Goal: Information Seeking & Learning: Learn about a topic

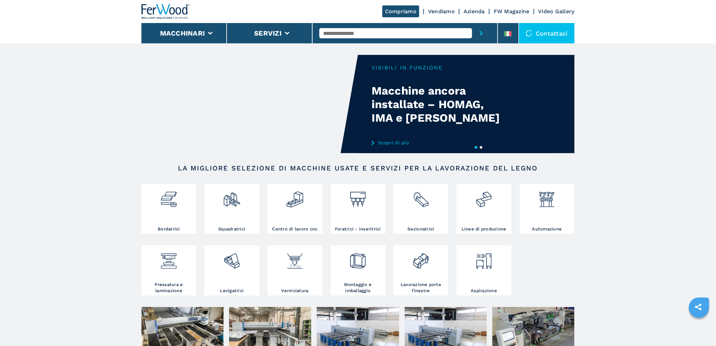
click at [367, 32] on input "text" at bounding box center [396, 33] width 153 height 10
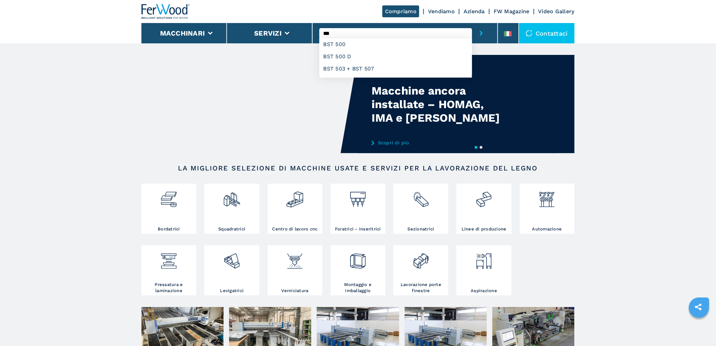
type input "***"
click at [472, 23] on button "submit-button" at bounding box center [481, 33] width 19 height 20
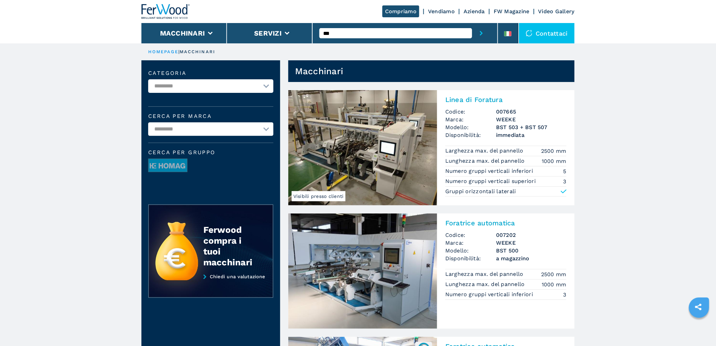
click at [508, 219] on h2 "Foratrice automatica" at bounding box center [506, 223] width 121 height 8
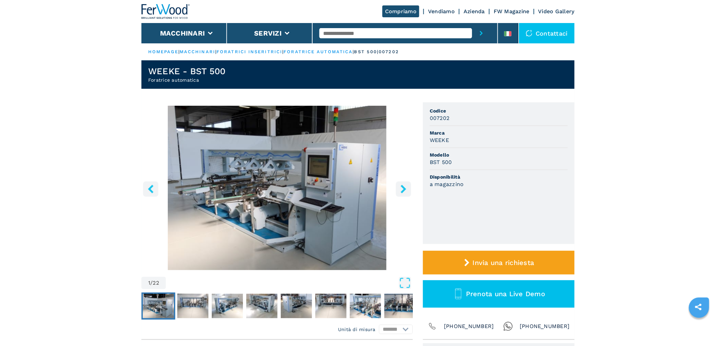
click at [171, 16] on img at bounding box center [166, 11] width 49 height 15
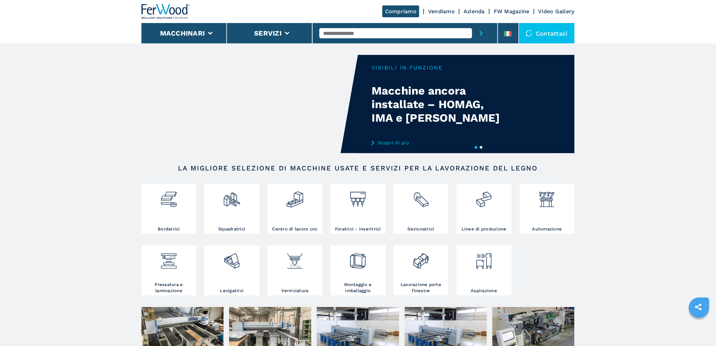
click at [535, 322] on img at bounding box center [534, 334] width 82 height 54
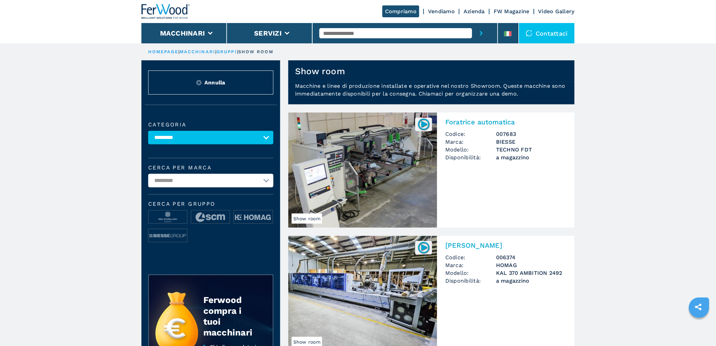
click at [497, 124] on h2 "Foratrice automatica" at bounding box center [506, 122] width 121 height 8
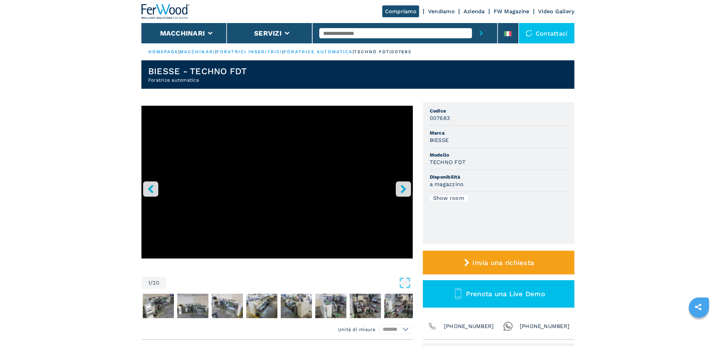
click at [406, 187] on icon "right-button" at bounding box center [403, 189] width 8 height 8
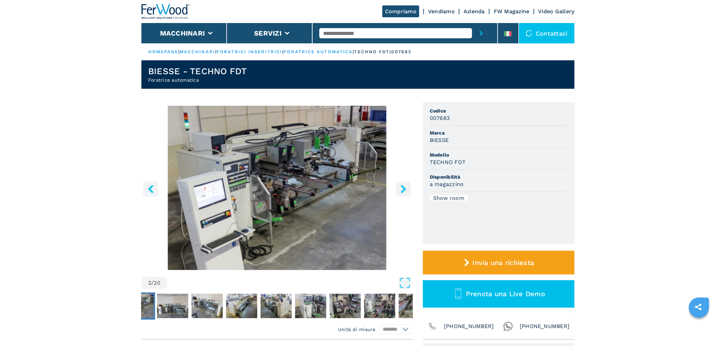
click at [400, 183] on button "right-button" at bounding box center [403, 188] width 15 height 15
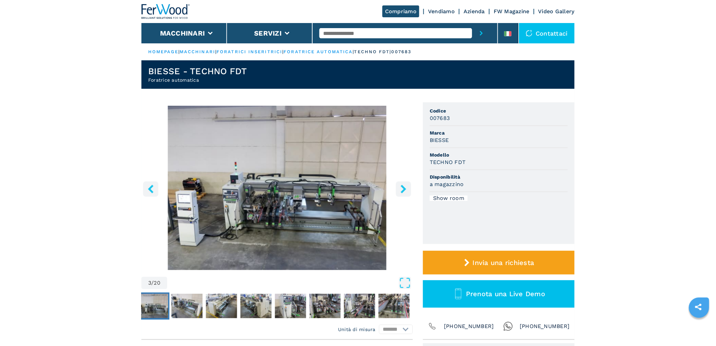
click at [400, 183] on button "right-button" at bounding box center [403, 188] width 15 height 15
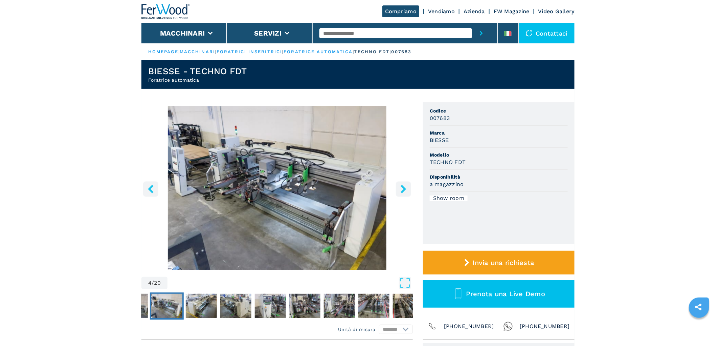
click at [400, 183] on button "right-button" at bounding box center [403, 188] width 15 height 15
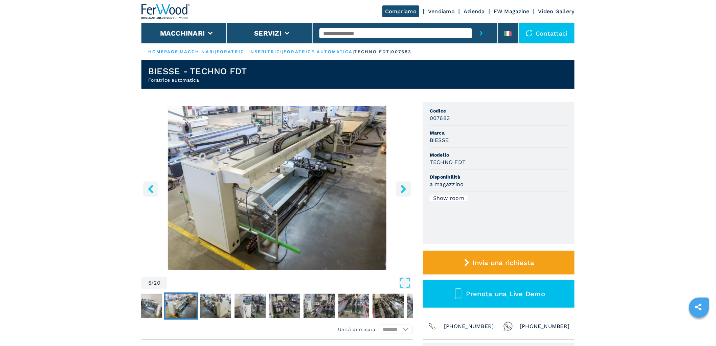
click at [400, 184] on button "right-button" at bounding box center [403, 188] width 15 height 15
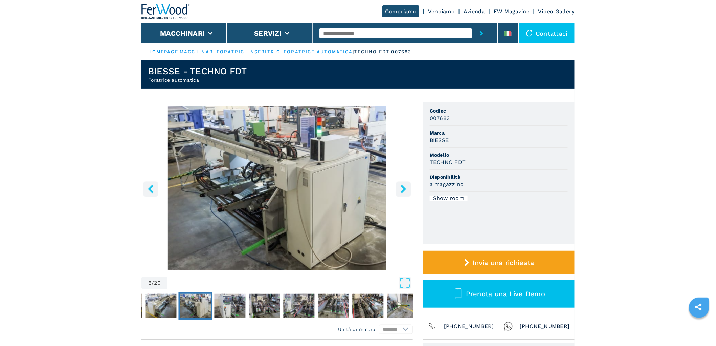
click at [400, 184] on button "right-button" at bounding box center [403, 188] width 15 height 15
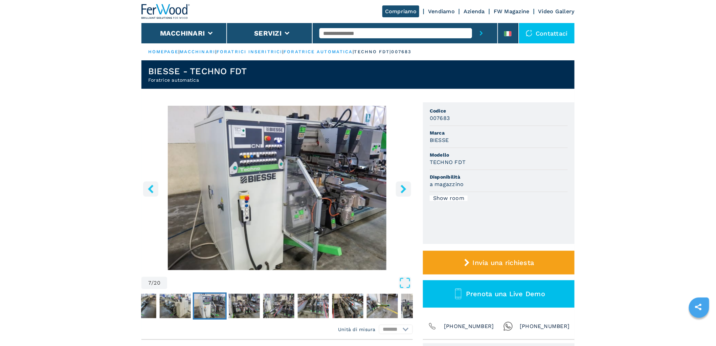
click at [400, 184] on button "right-button" at bounding box center [403, 188] width 15 height 15
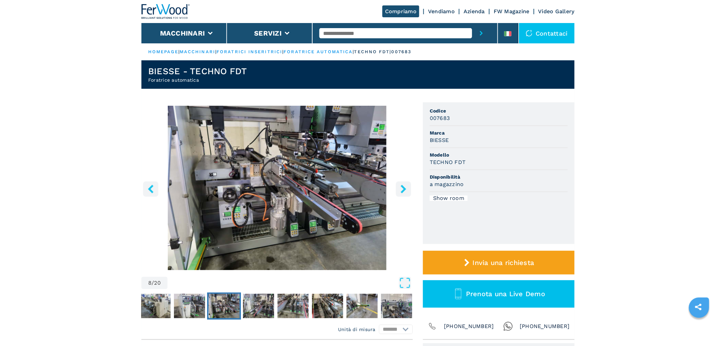
click at [400, 184] on button "right-button" at bounding box center [403, 188] width 15 height 15
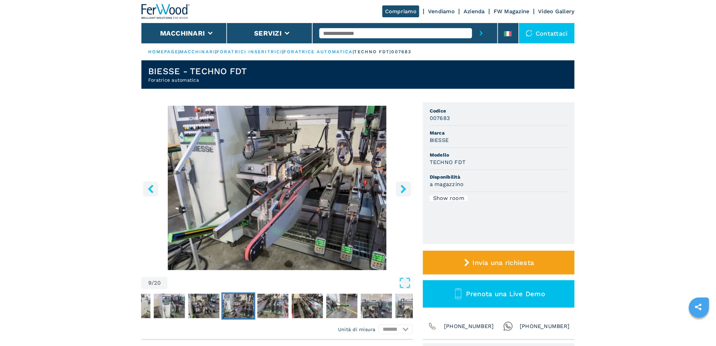
click at [398, 190] on button "right-button" at bounding box center [403, 188] width 15 height 15
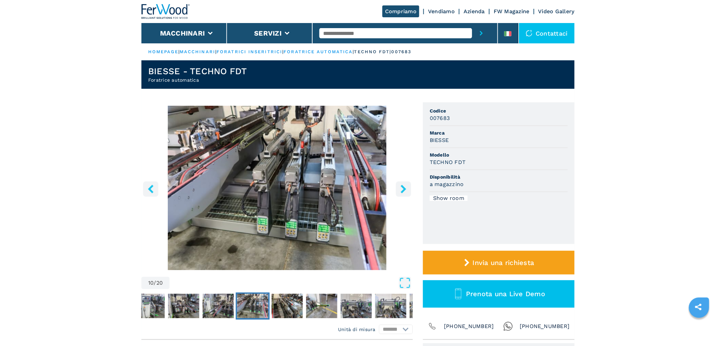
click at [398, 190] on button "right-button" at bounding box center [403, 188] width 15 height 15
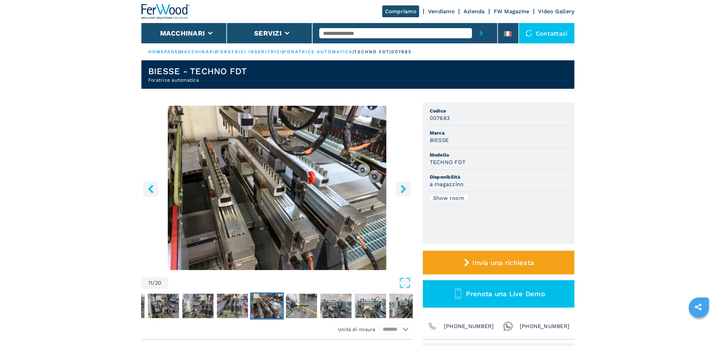
click at [398, 190] on button "right-button" at bounding box center [403, 188] width 15 height 15
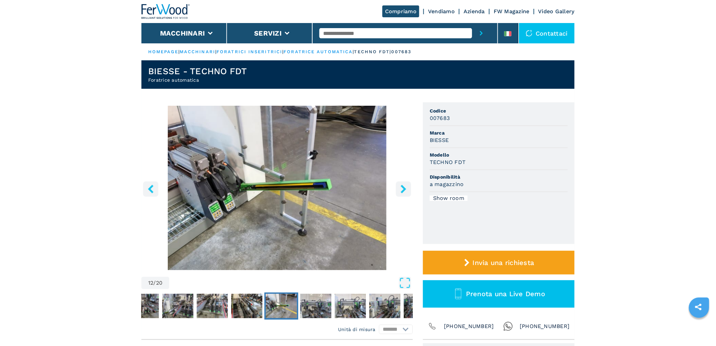
click at [398, 190] on button "right-button" at bounding box center [403, 188] width 15 height 15
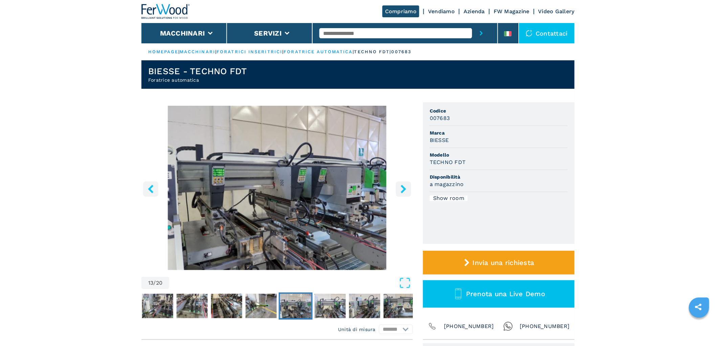
click at [410, 188] on button "right-button" at bounding box center [403, 188] width 15 height 15
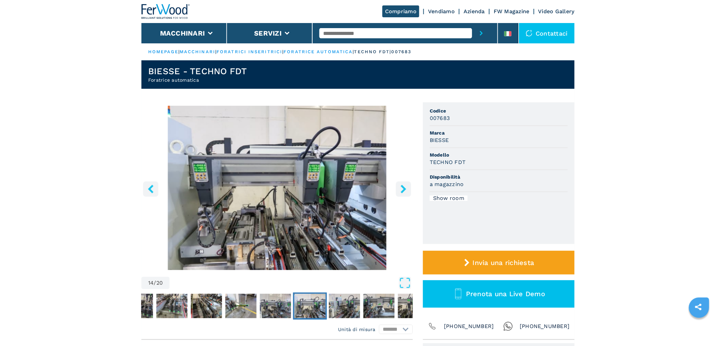
click at [410, 187] on button "right-button" at bounding box center [403, 188] width 15 height 15
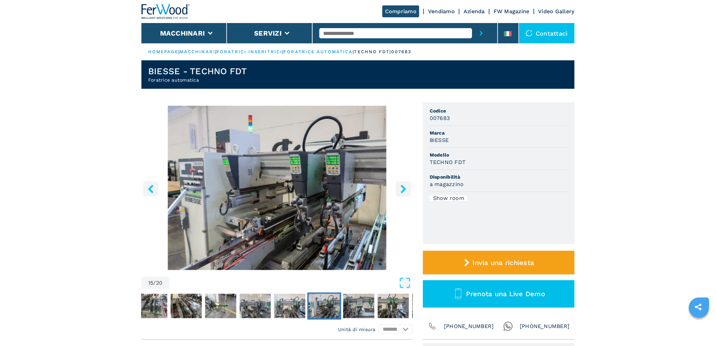
click at [410, 187] on button "right-button" at bounding box center [403, 188] width 15 height 15
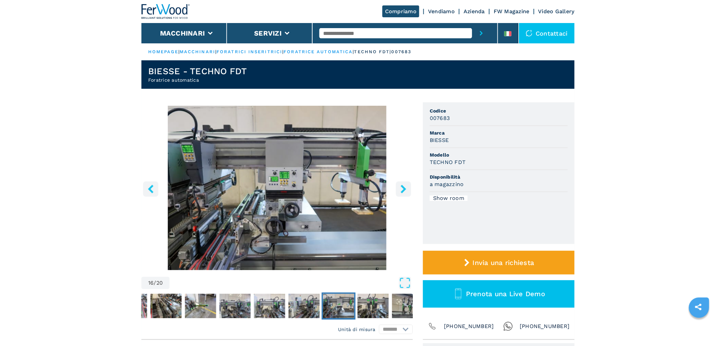
click at [410, 187] on button "right-button" at bounding box center [403, 188] width 15 height 15
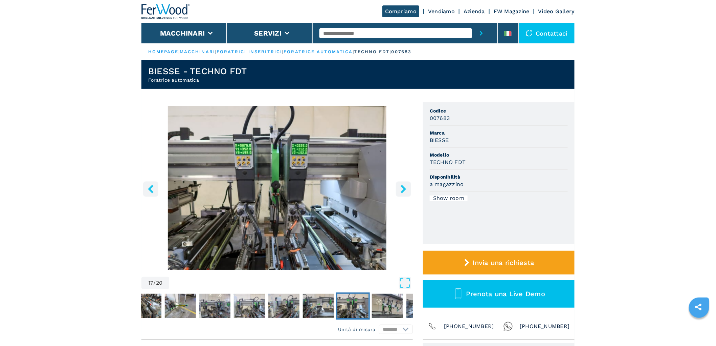
click at [410, 187] on button "right-button" at bounding box center [403, 188] width 15 height 15
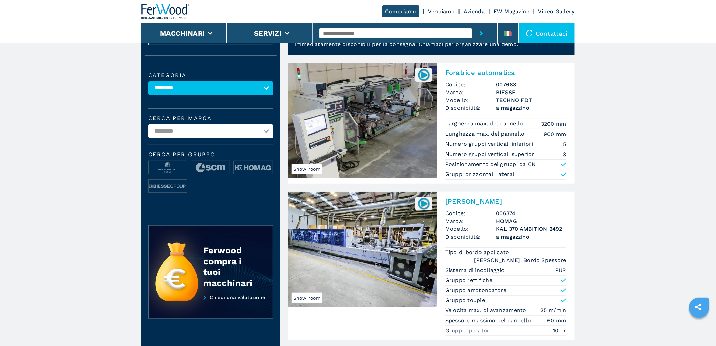
scroll to position [188, 0]
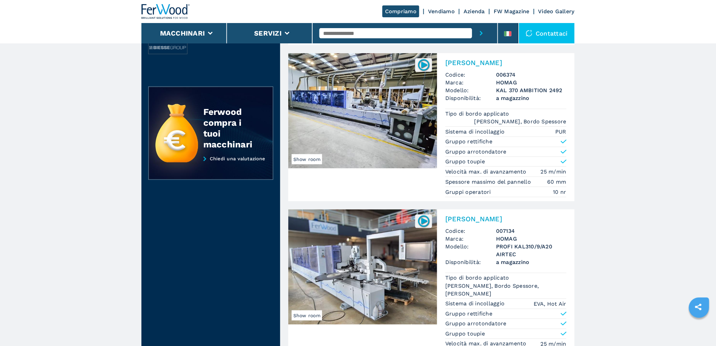
click at [488, 219] on h2 "[PERSON_NAME]" at bounding box center [506, 219] width 121 height 8
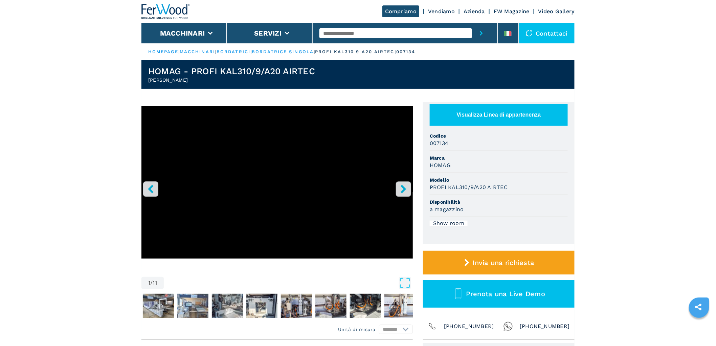
click at [400, 187] on icon "right-button" at bounding box center [403, 189] width 8 height 8
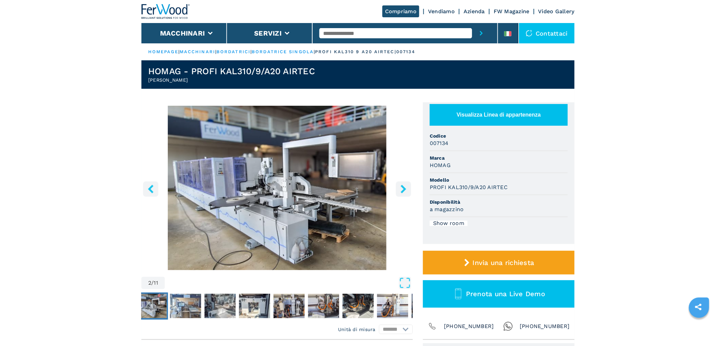
click at [400, 187] on icon "right-button" at bounding box center [403, 189] width 8 height 8
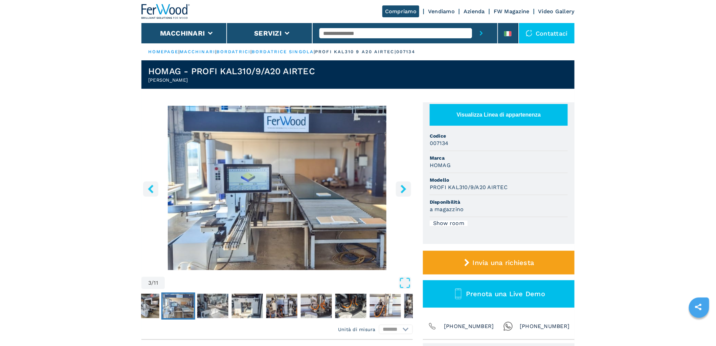
click at [402, 187] on icon "right-button" at bounding box center [403, 189] width 8 height 8
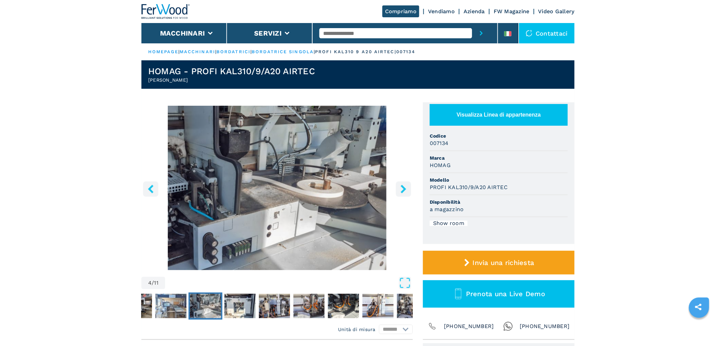
click at [402, 187] on icon "right-button" at bounding box center [403, 189] width 8 height 8
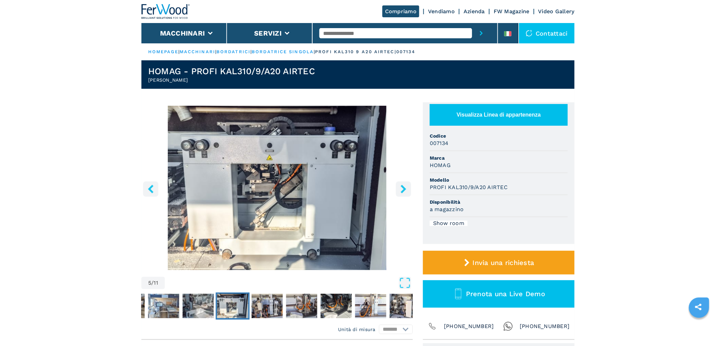
click at [402, 187] on icon "right-button" at bounding box center [403, 189] width 8 height 8
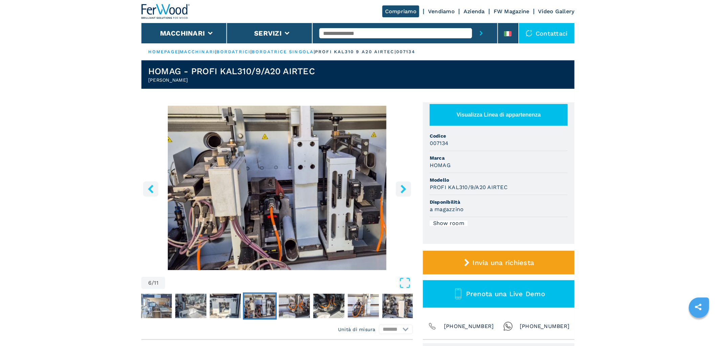
click at [402, 187] on icon "right-button" at bounding box center [403, 189] width 8 height 8
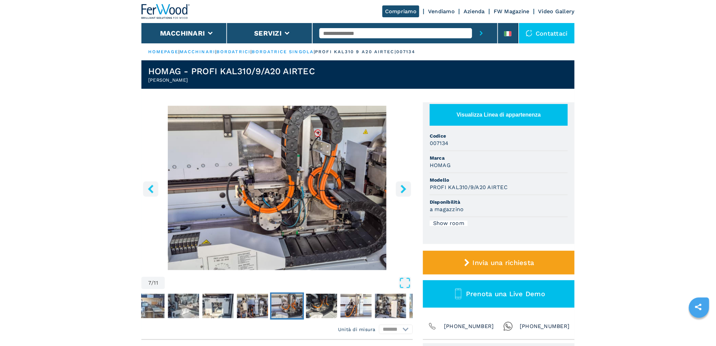
click at [402, 187] on icon "right-button" at bounding box center [403, 189] width 8 height 8
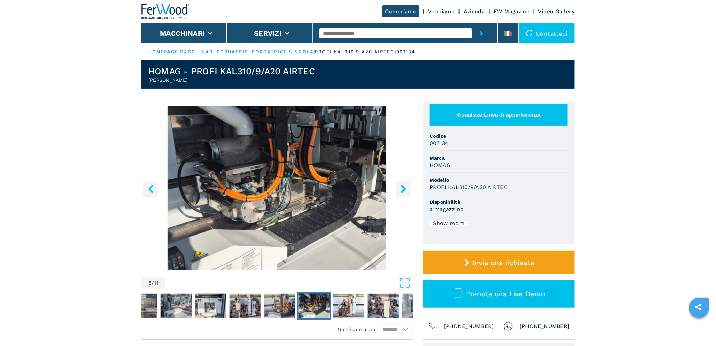
click at [402, 187] on icon "right-button" at bounding box center [403, 189] width 8 height 8
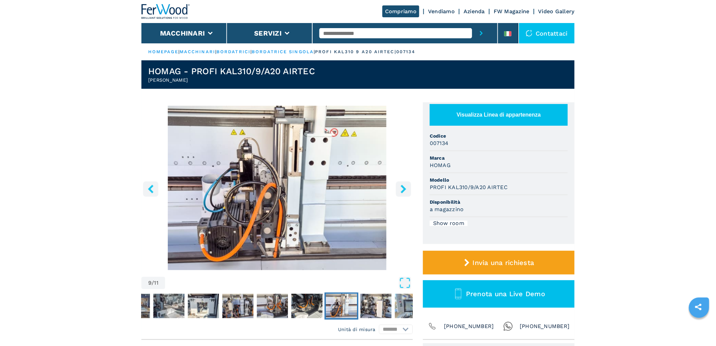
click at [402, 187] on icon "right-button" at bounding box center [403, 189] width 8 height 8
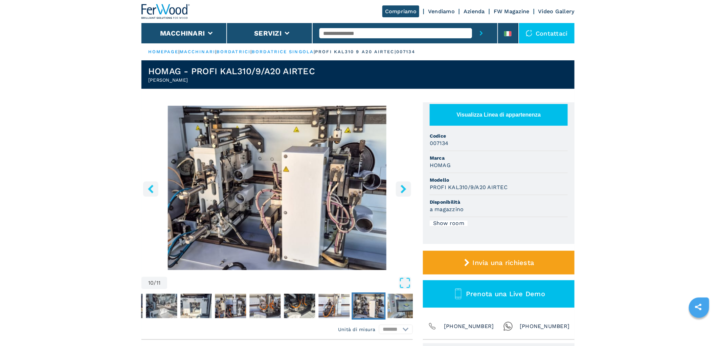
click at [402, 187] on icon "right-button" at bounding box center [403, 189] width 8 height 8
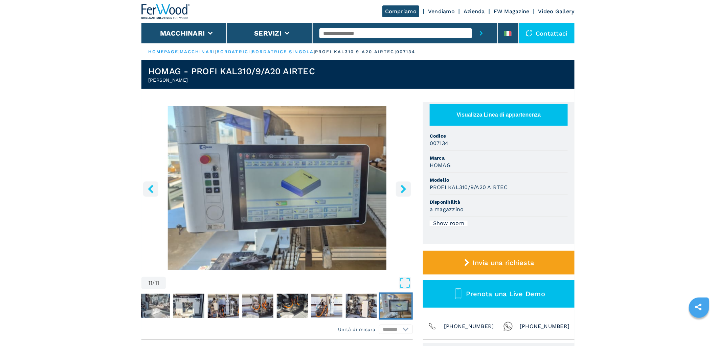
click at [402, 187] on icon "right-button" at bounding box center [403, 189] width 8 height 8
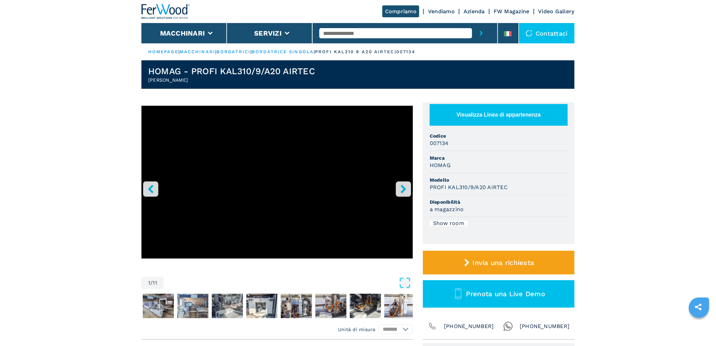
click at [402, 187] on icon "right-button" at bounding box center [403, 189] width 8 height 8
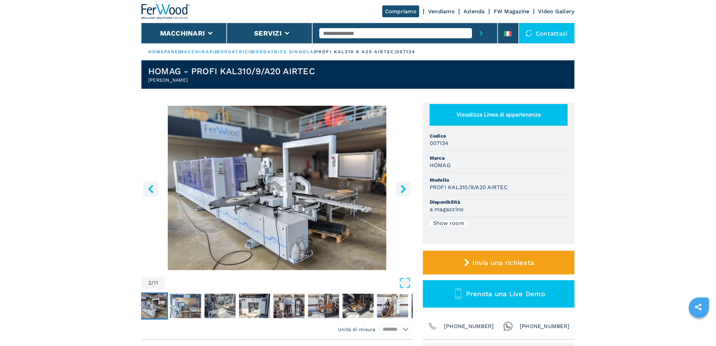
click at [402, 187] on icon "right-button" at bounding box center [403, 189] width 8 height 8
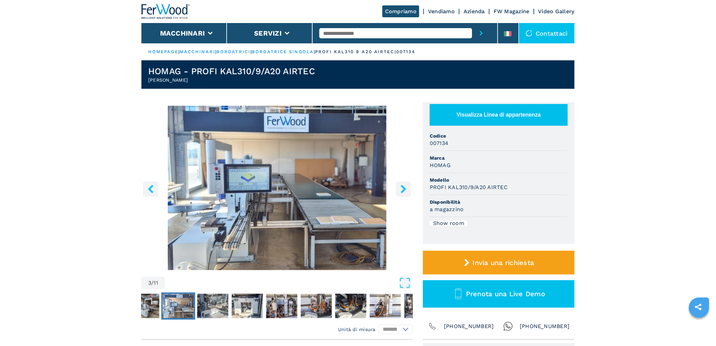
click at [402, 187] on icon "right-button" at bounding box center [403, 189] width 8 height 8
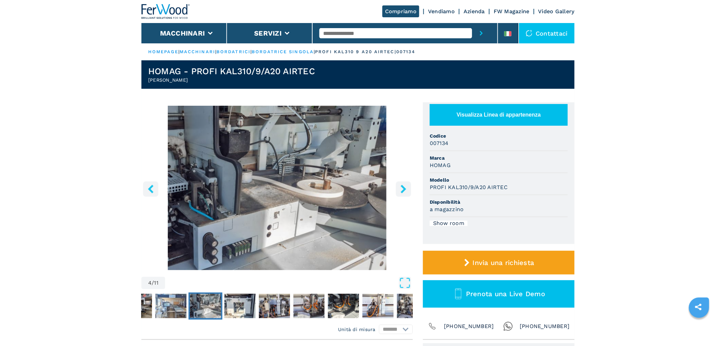
click at [402, 187] on icon "right-button" at bounding box center [403, 189] width 8 height 8
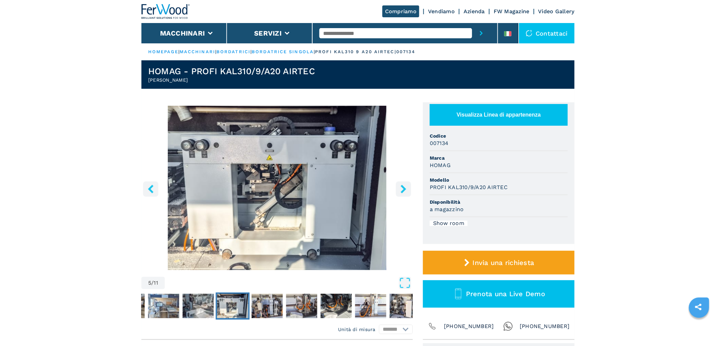
click at [402, 187] on icon "right-button" at bounding box center [403, 189] width 8 height 8
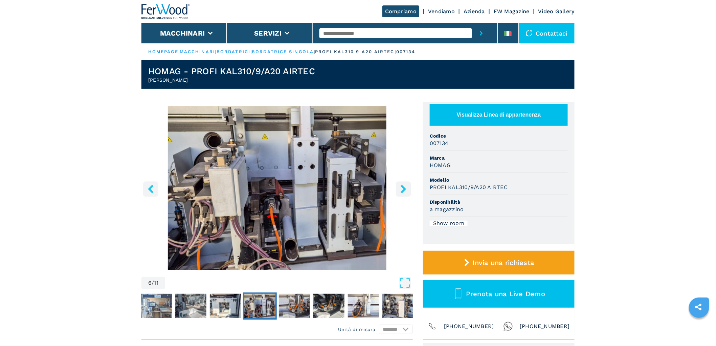
click at [402, 187] on icon "right-button" at bounding box center [403, 189] width 8 height 8
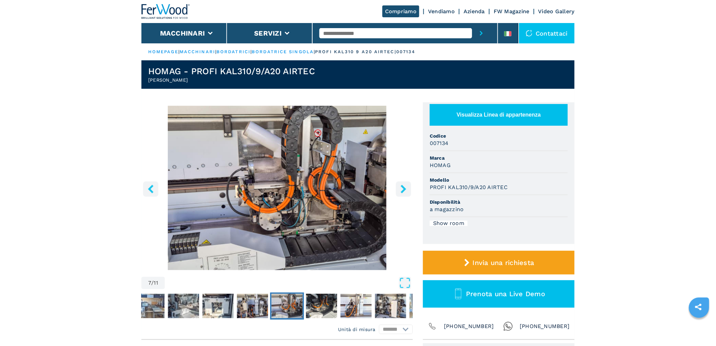
click at [402, 187] on icon "right-button" at bounding box center [403, 189] width 8 height 8
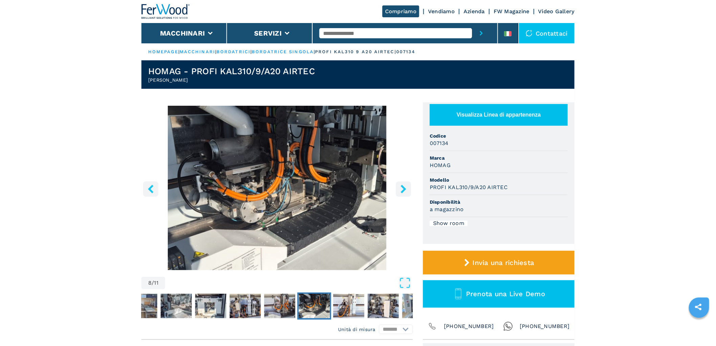
click at [402, 187] on icon "right-button" at bounding box center [403, 189] width 8 height 8
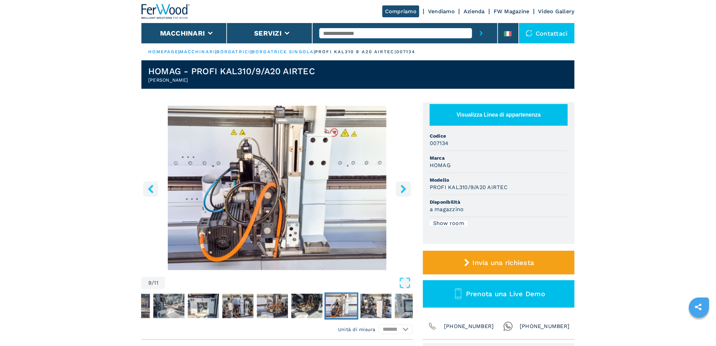
click at [402, 187] on icon "right-button" at bounding box center [403, 189] width 8 height 8
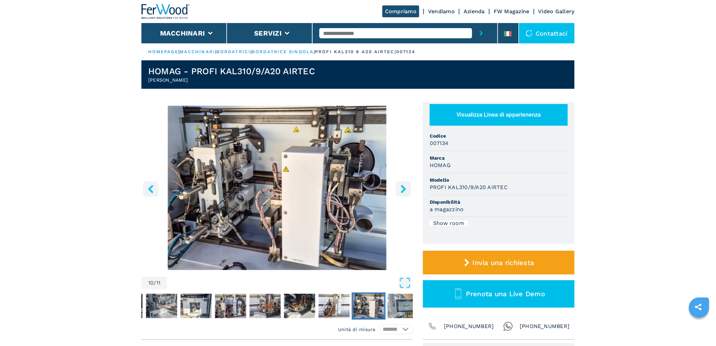
click at [398, 186] on button "right-button" at bounding box center [403, 188] width 15 height 15
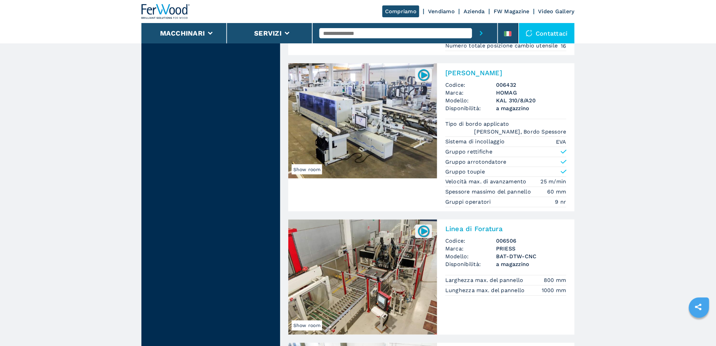
scroll to position [1655, 0]
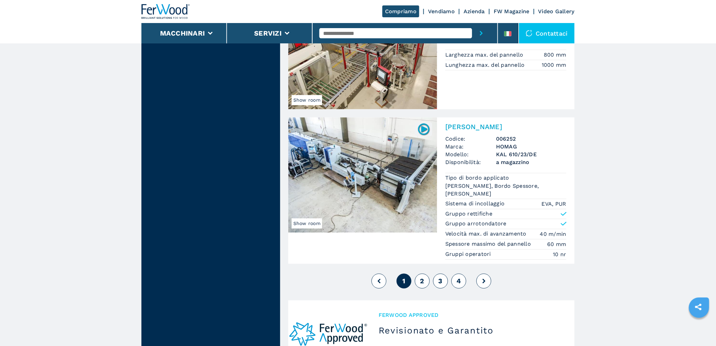
click at [420, 282] on button "2" at bounding box center [422, 280] width 15 height 15
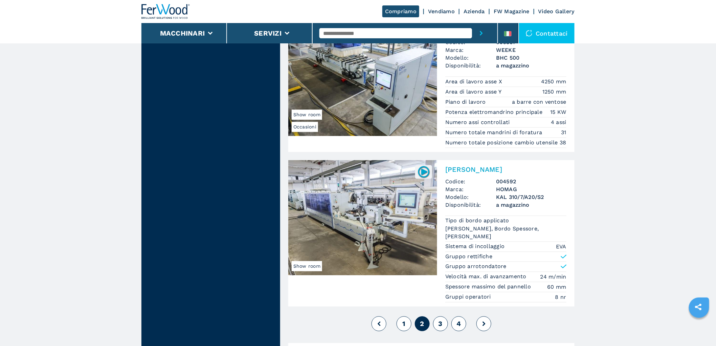
scroll to position [1655, 0]
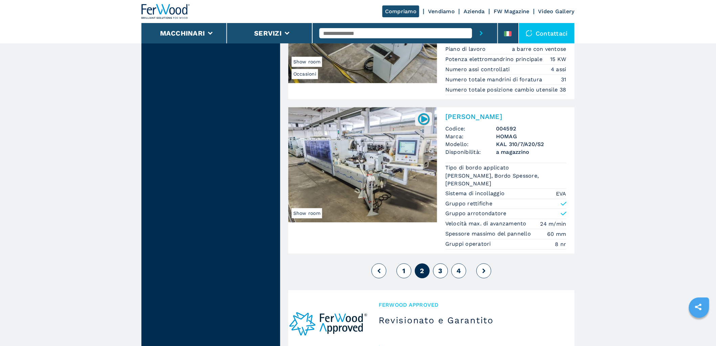
click at [439, 275] on span "3" at bounding box center [441, 270] width 4 height 8
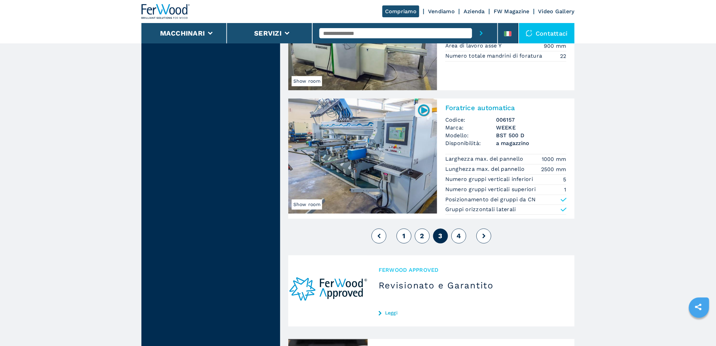
scroll to position [1489, 0]
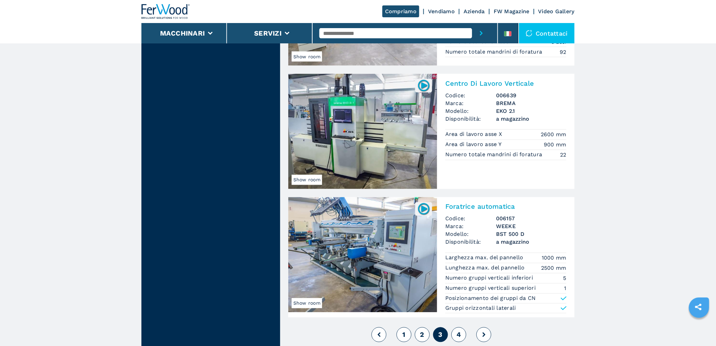
click at [401, 330] on button "1" at bounding box center [404, 334] width 15 height 15
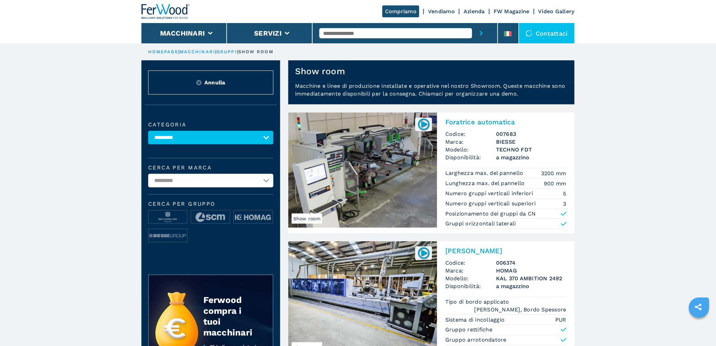
click at [172, 4] on img at bounding box center [166, 11] width 49 height 15
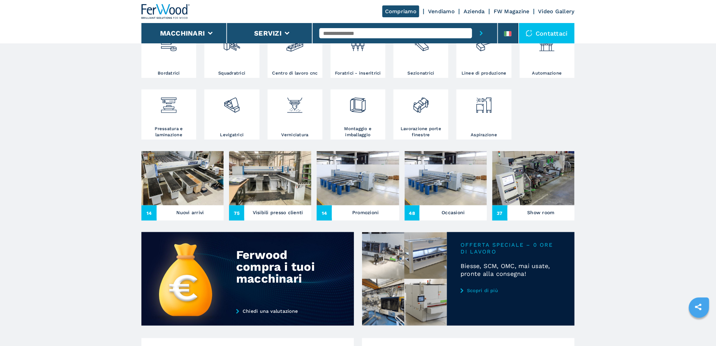
scroll to position [225, 0]
